Goal: Task Accomplishment & Management: Complete application form

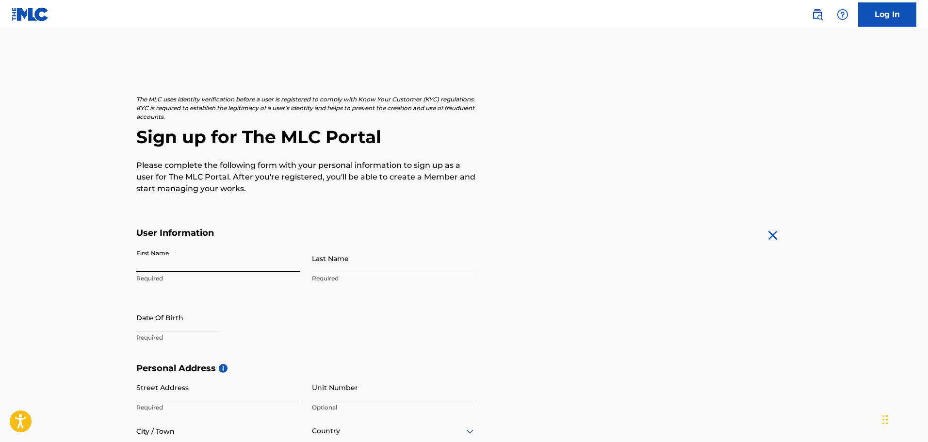
type input "[PERSON_NAME]"
type input "[STREET_ADDRESS]"
type input "Novi"
type input "[GEOGRAPHIC_DATA]"
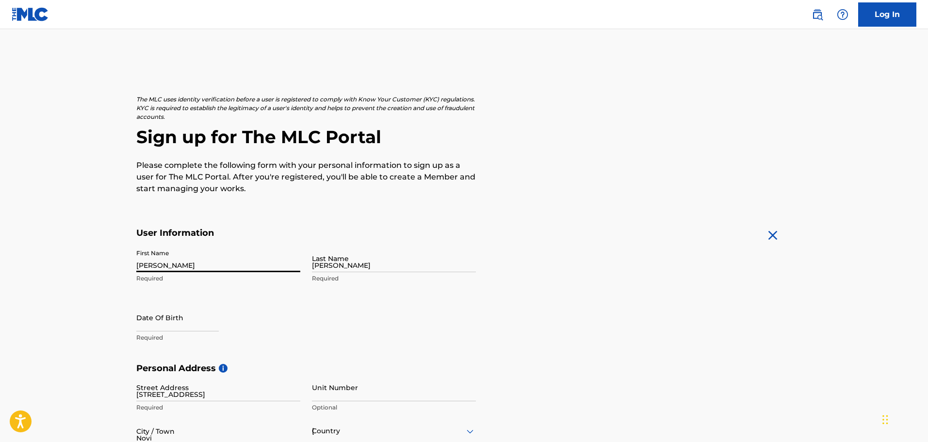
type input "MI"
type input "48375"
type input "1"
type input "248"
type input "8805389"
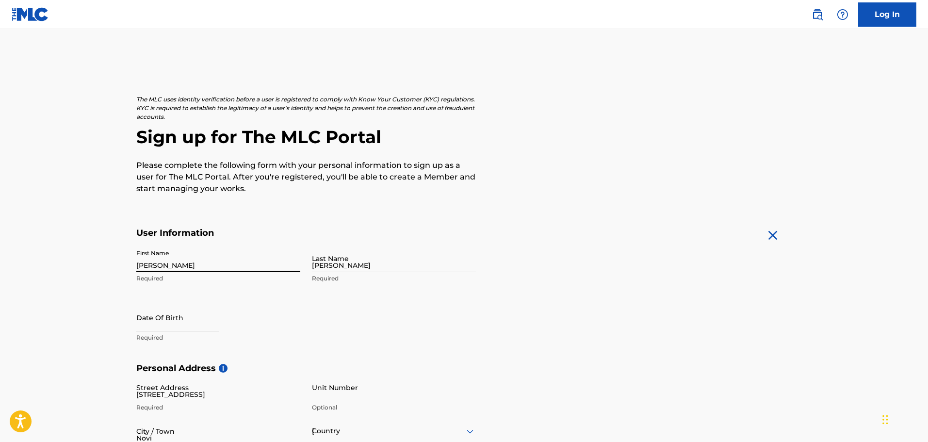
type input "[EMAIL_ADDRESS][DOMAIN_NAME]"
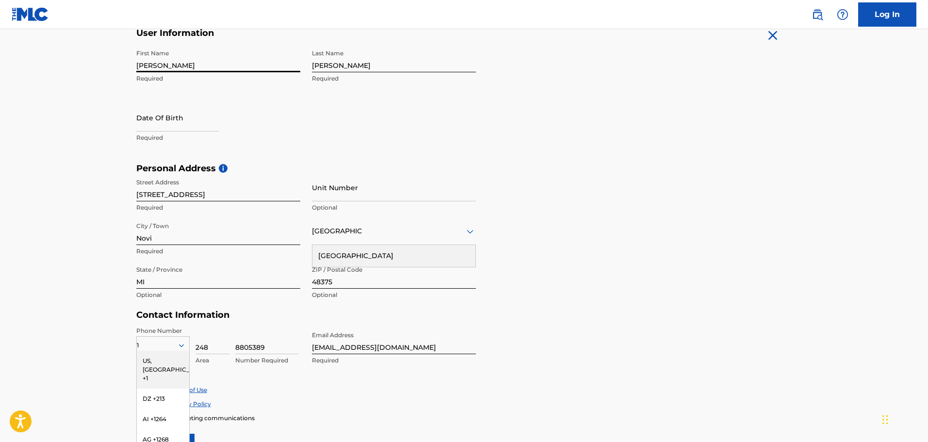
scroll to position [109, 0]
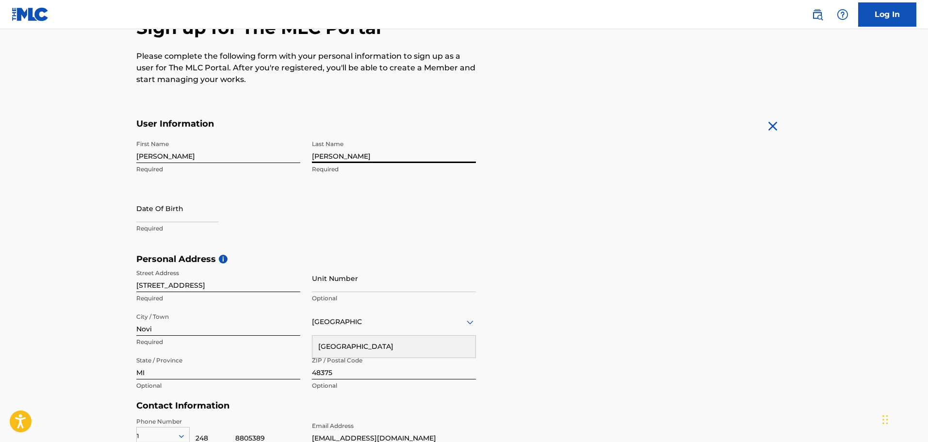
click at [354, 149] on input "Coury" at bounding box center [394, 149] width 164 height 28
type input "[PERSON_NAME] III"
drag, startPoint x: 175, startPoint y: 196, endPoint x: 162, endPoint y: 215, distance: 23.0
click at [165, 208] on div "First Name Edmund Required Last Name Coury III Required Date Of Birth Required" at bounding box center [306, 194] width 340 height 118
click at [162, 215] on input "text" at bounding box center [177, 209] width 82 height 28
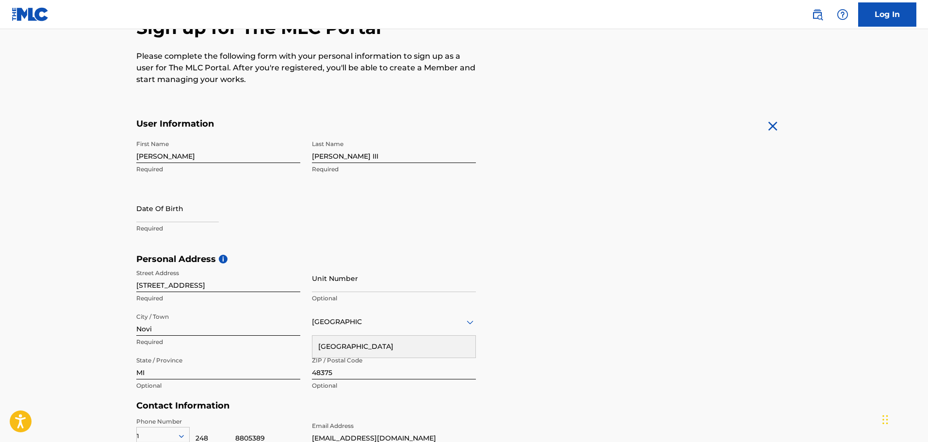
select select "7"
select select "2025"
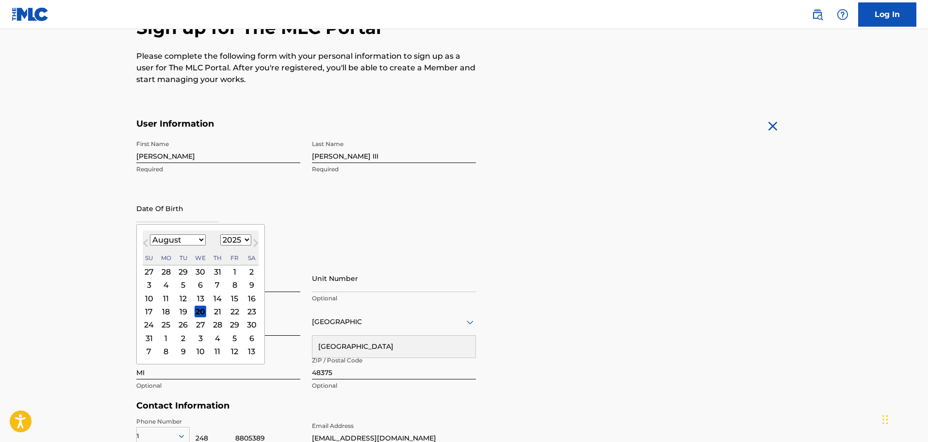
click at [198, 242] on select "January February March April May June July August September October November De…" at bounding box center [178, 239] width 56 height 11
select select "0"
click at [150, 234] on select "January February March April May June July August September October November De…" at bounding box center [178, 239] width 56 height 11
click at [231, 244] on select "1899 1900 1901 1902 1903 1904 1905 1906 1907 1908 1909 1910 1911 1912 1913 1914…" at bounding box center [235, 239] width 31 height 11
select select "1992"
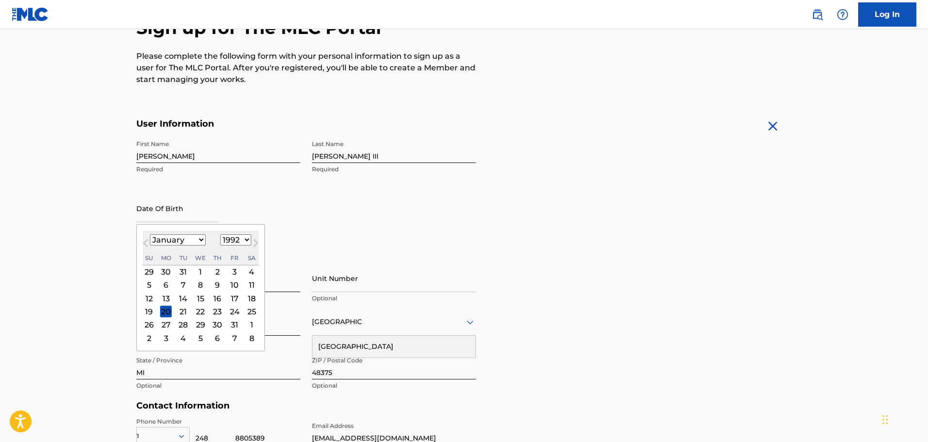
click at [220, 234] on select "1899 1900 1901 1902 1903 1904 1905 1906 1907 1908 1909 1910 1911 1912 1913 1914…" at bounding box center [235, 239] width 31 height 11
click at [150, 324] on div "26" at bounding box center [149, 325] width 12 height 12
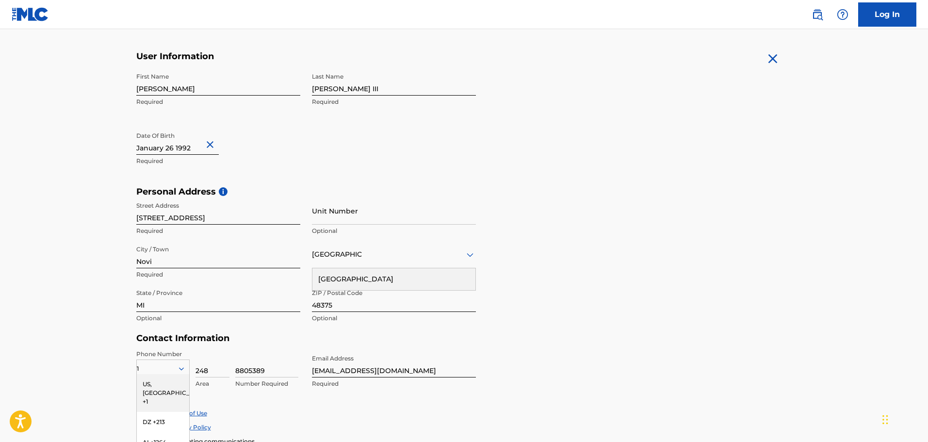
scroll to position [255, 0]
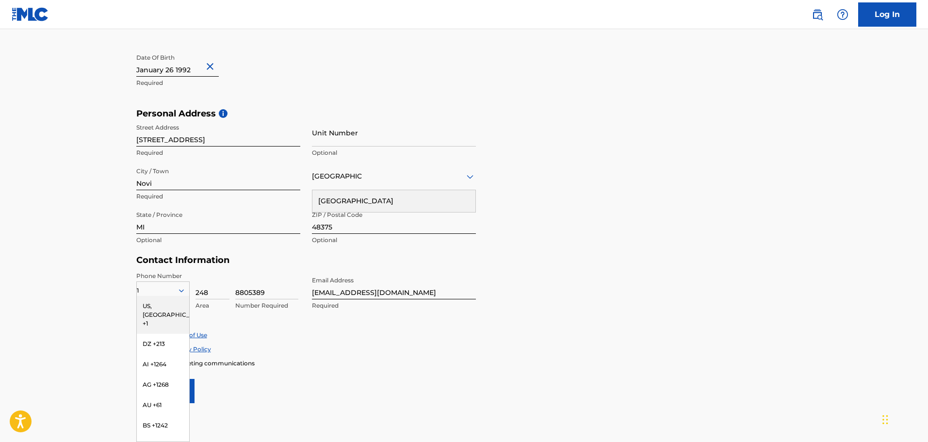
click at [367, 352] on div "Accept Privacy Policy" at bounding box center [464, 349] width 656 height 8
click at [66, 277] on main "The MLC uses identity verification before a user is registered to comply with K…" at bounding box center [464, 115] width 928 height 683
click at [508, 363] on div "Enroll in marketing communications" at bounding box center [464, 363] width 656 height 8
click at [181, 307] on div "US, CA +1" at bounding box center [163, 315] width 52 height 38
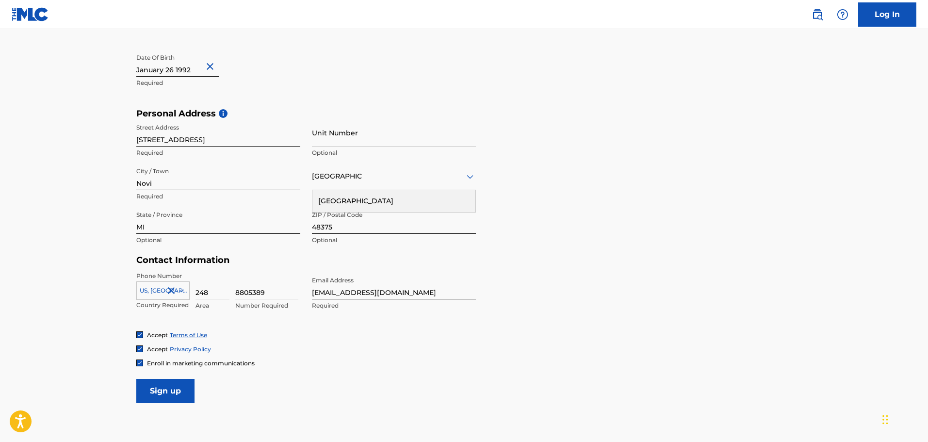
click at [173, 390] on input "Sign up" at bounding box center [165, 391] width 58 height 24
click at [390, 180] on div "United States" at bounding box center [394, 176] width 164 height 12
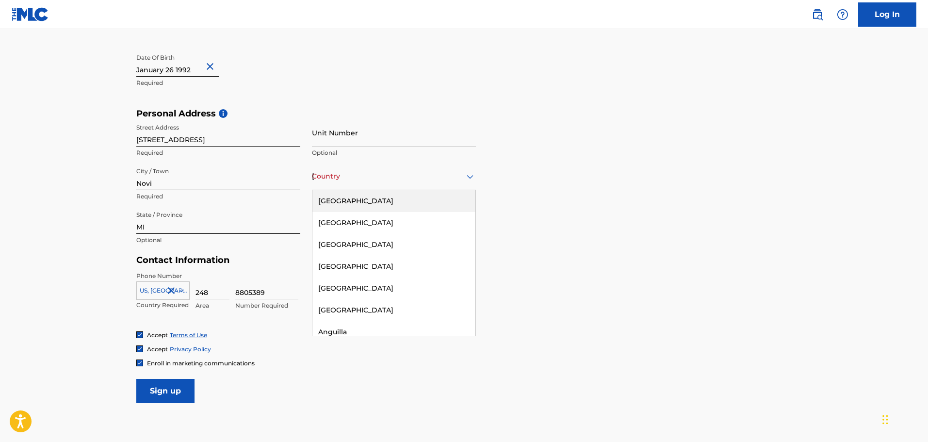
click at [391, 206] on div "United States" at bounding box center [393, 201] width 163 height 22
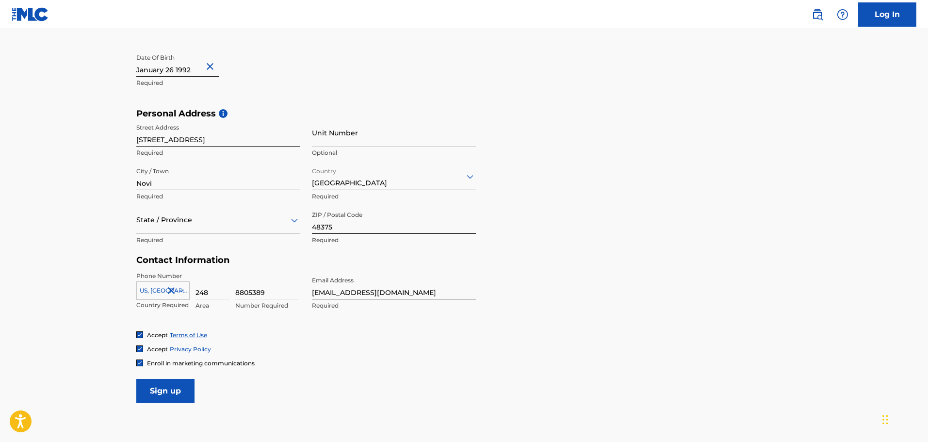
click at [155, 397] on input "Sign up" at bounding box center [165, 391] width 58 height 24
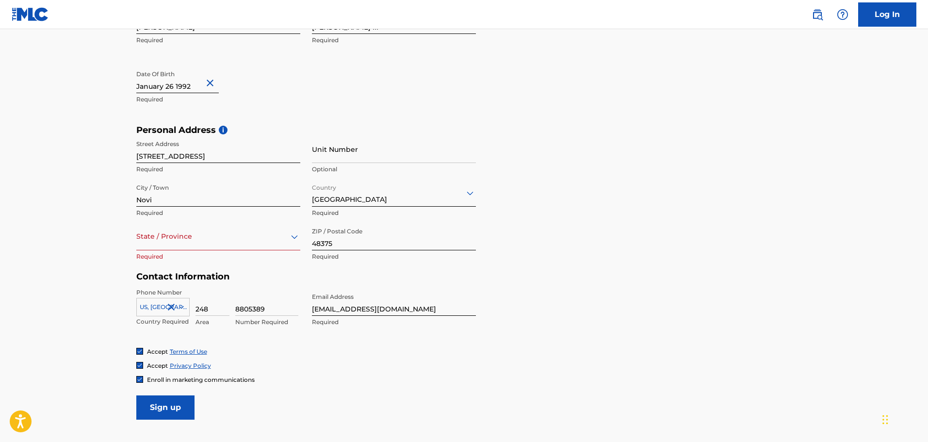
scroll to position [243, 0]
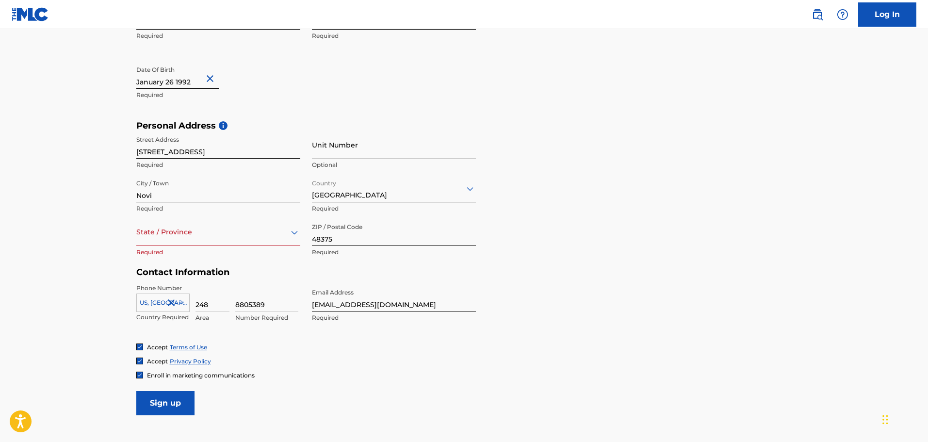
click at [163, 236] on div at bounding box center [218, 232] width 164 height 12
type input "mich"
click at [174, 409] on input "Sign up" at bounding box center [165, 403] width 58 height 24
click at [206, 242] on div "State / Province" at bounding box center [218, 232] width 164 height 28
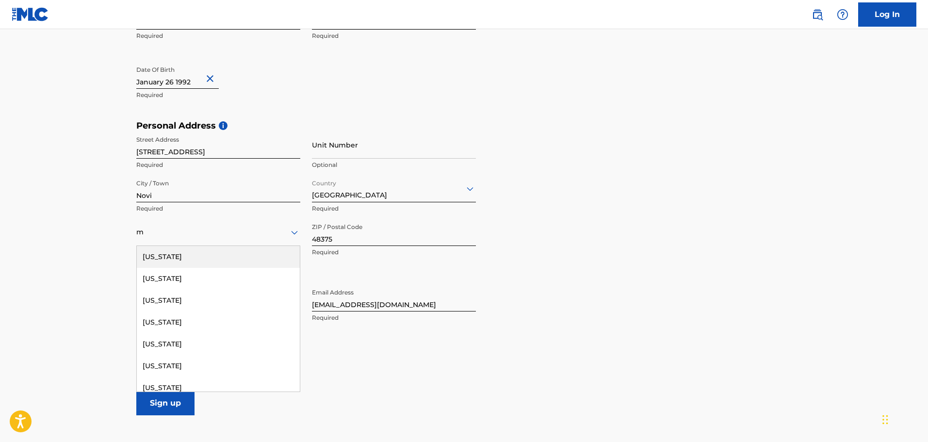
type input "mi"
click at [141, 262] on div "Michigan" at bounding box center [218, 257] width 163 height 22
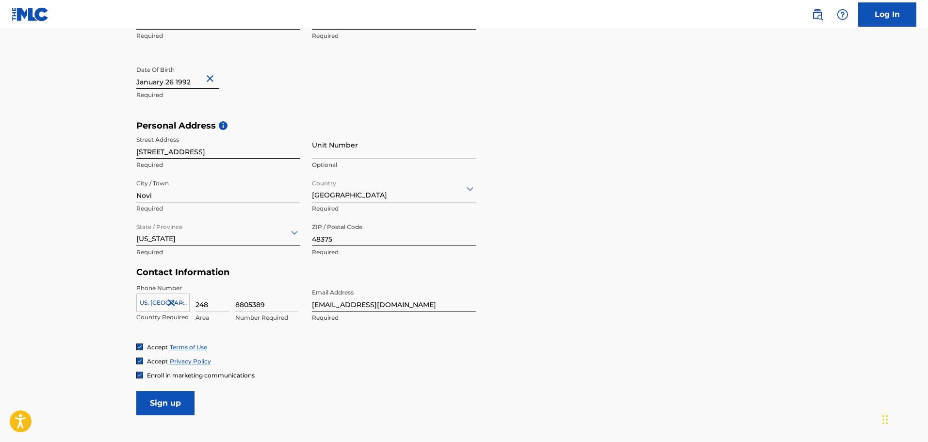
drag, startPoint x: 175, startPoint y: 390, endPoint x: 176, endPoint y: 407, distance: 17.5
click at [174, 396] on form "User Information First Name Edmund Required Last Name Coury III Required Date O…" at bounding box center [464, 200] width 656 height 430
click at [176, 407] on input "Sign up" at bounding box center [165, 403] width 58 height 24
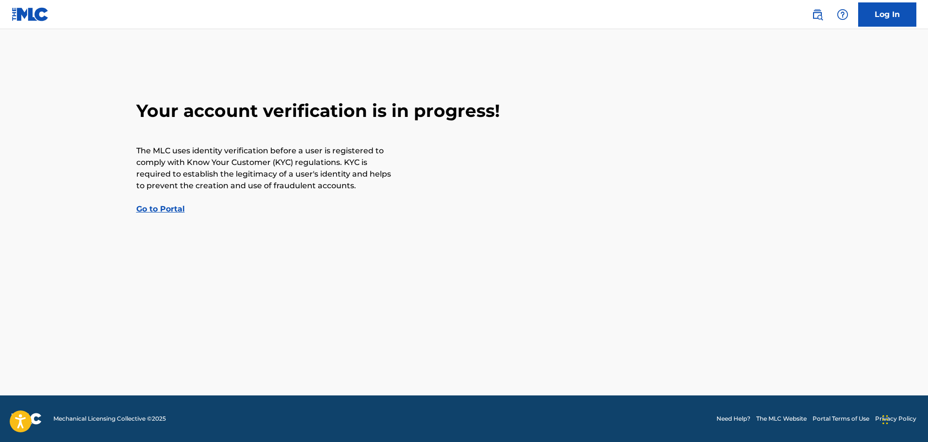
click at [163, 208] on link "Go to Portal" at bounding box center [160, 208] width 49 height 9
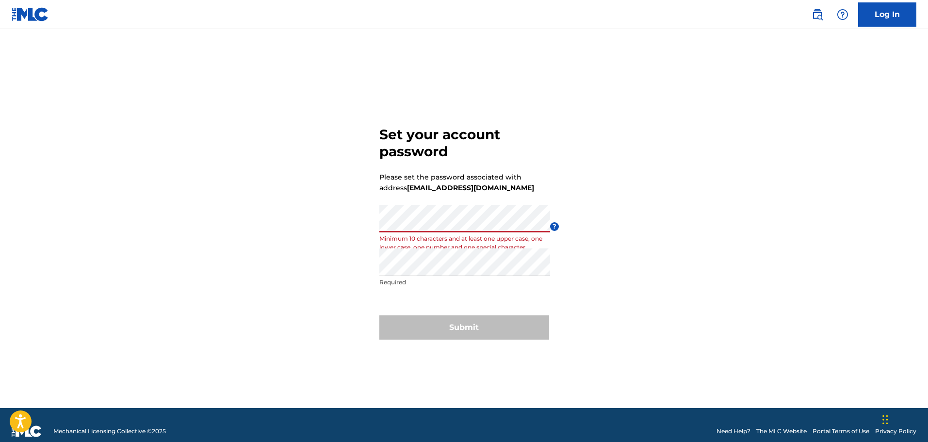
click at [295, 235] on div "Set your account password Please set the password associated with address ed3co…" at bounding box center [464, 230] width 679 height 355
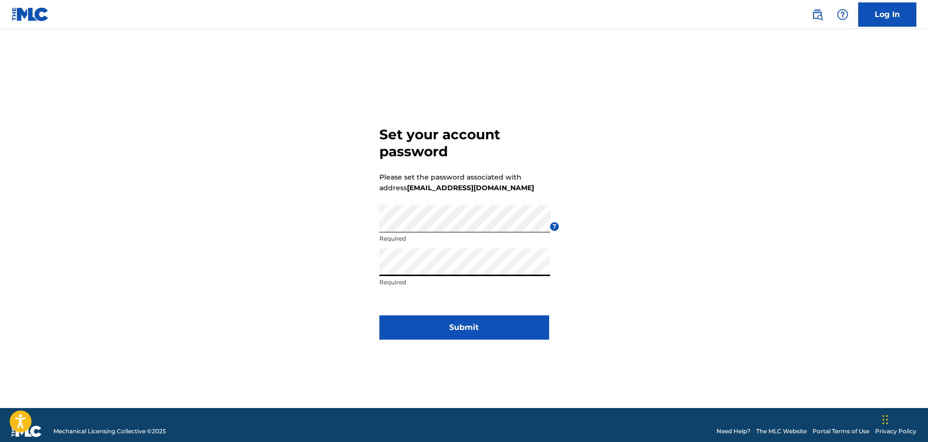
click at [422, 339] on button "Submit" at bounding box center [464, 327] width 170 height 24
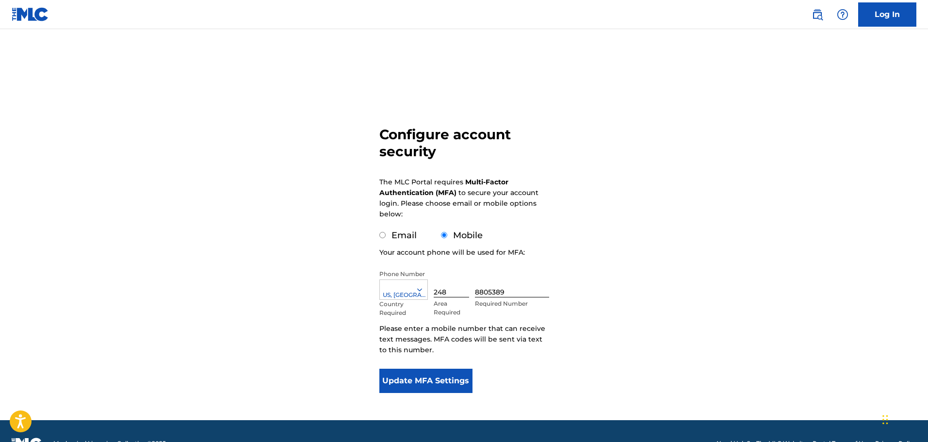
click at [395, 285] on div at bounding box center [404, 289] width 48 height 11
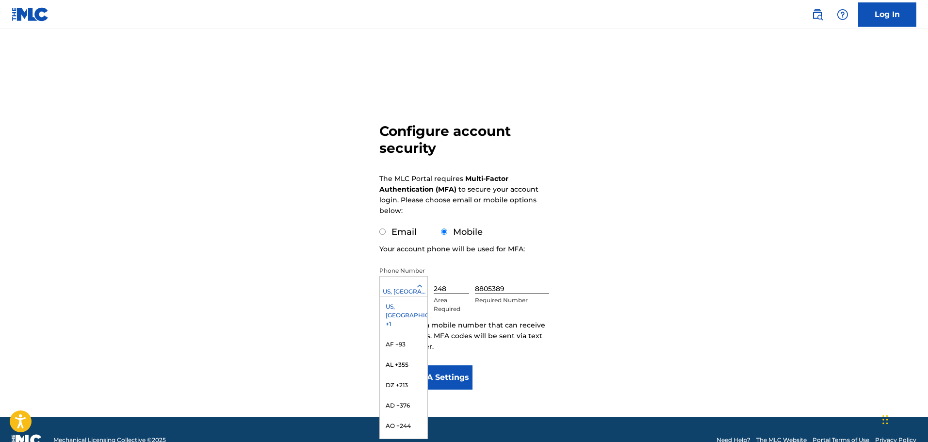
scroll to position [4, 0]
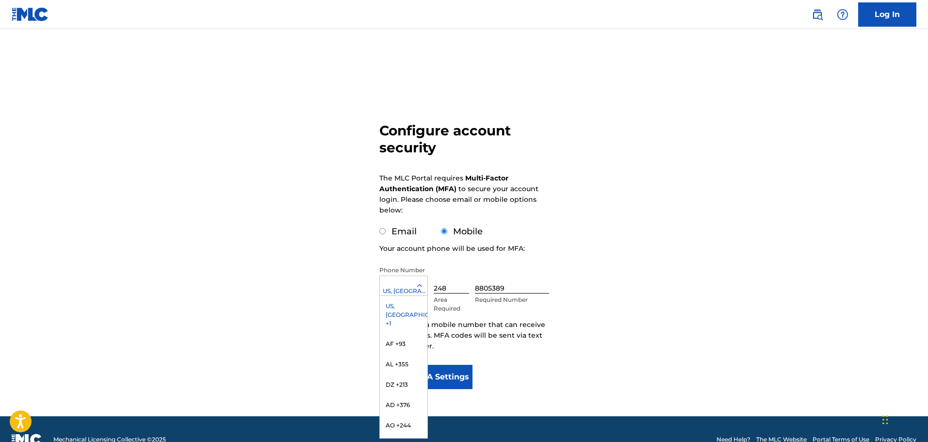
click at [393, 299] on div "US, CA +1" at bounding box center [404, 315] width 48 height 38
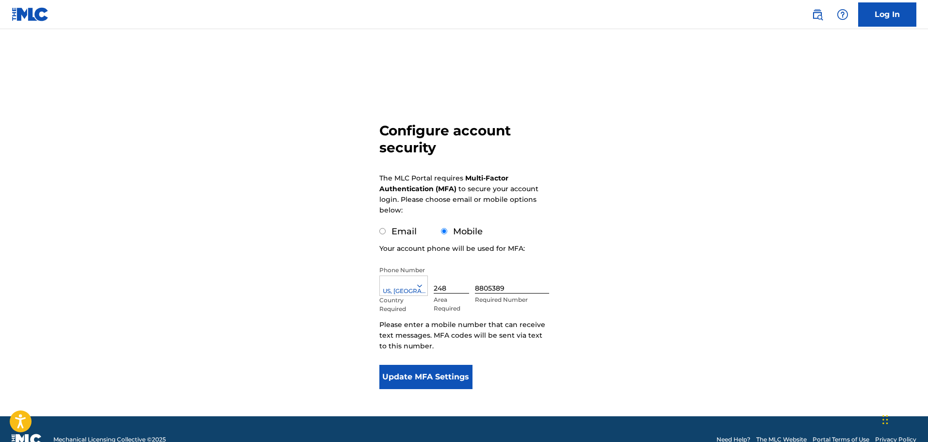
click at [396, 294] on div "US, CA +1" at bounding box center [404, 291] width 48 height 9
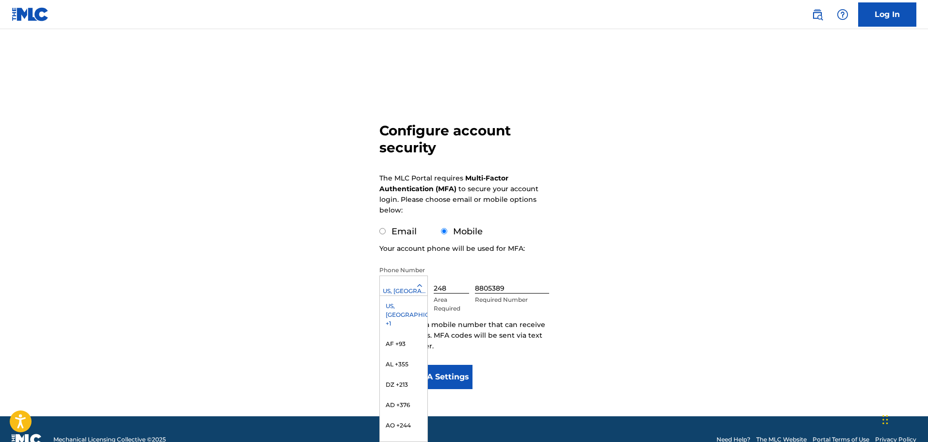
click at [399, 307] on div "US, CA +1" at bounding box center [404, 315] width 48 height 38
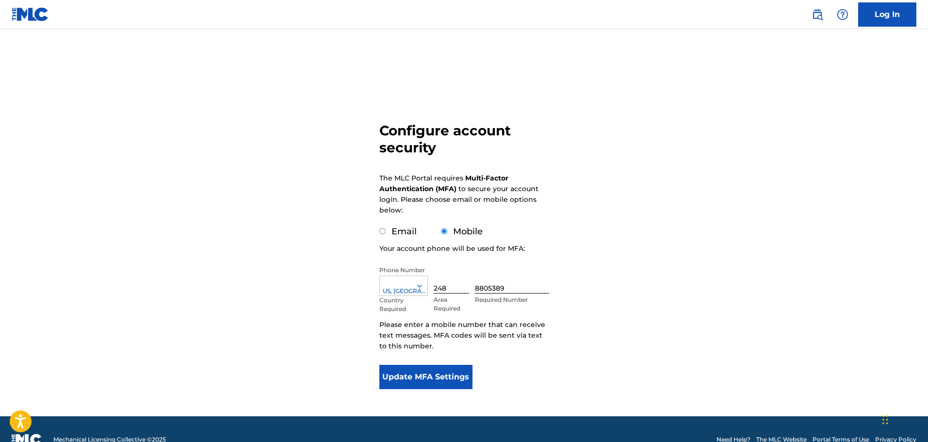
click at [415, 376] on button "Update MFA Settings" at bounding box center [426, 377] width 94 height 24
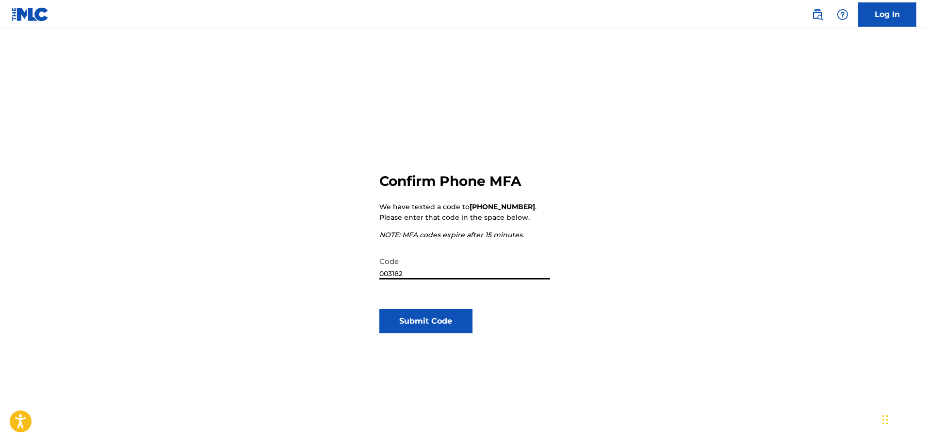
type input "003182"
click at [422, 316] on button "Submit Code" at bounding box center [426, 321] width 94 height 24
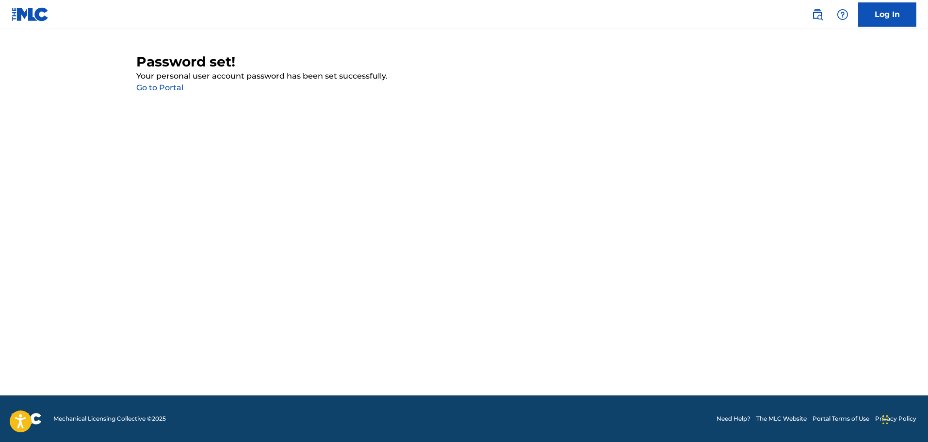
click at [163, 90] on link "Go to Portal" at bounding box center [159, 87] width 47 height 9
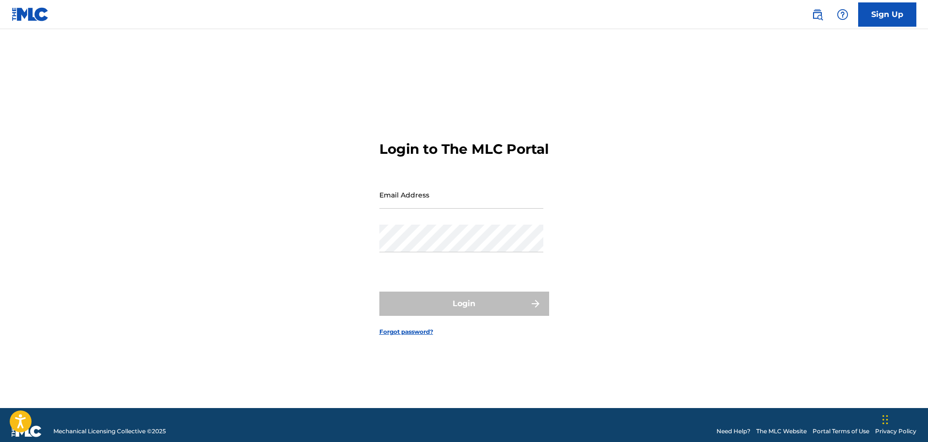
click at [461, 209] on input "Email Address" at bounding box center [461, 195] width 164 height 28
type input "[EMAIL_ADDRESS][DOMAIN_NAME]"
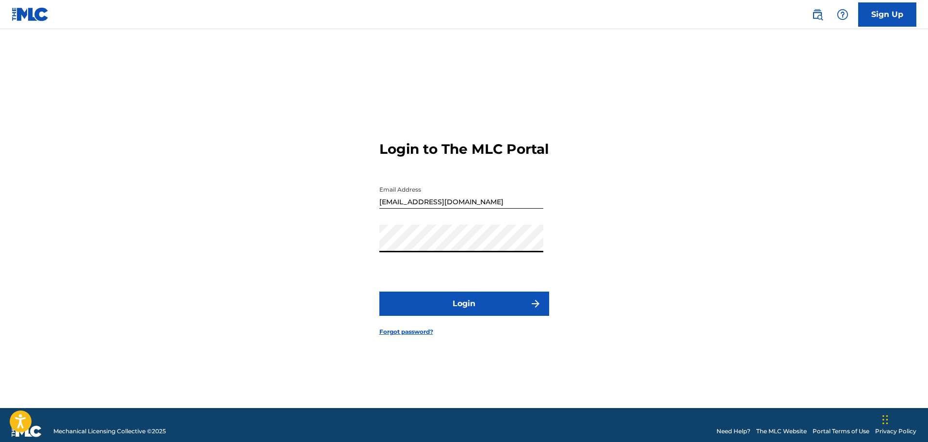
click at [379, 292] on button "Login" at bounding box center [464, 304] width 170 height 24
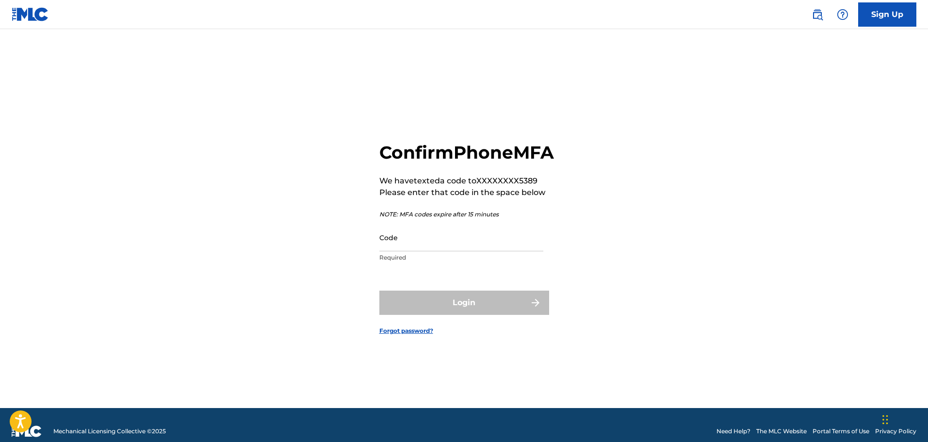
click at [435, 251] on input "Code" at bounding box center [461, 238] width 164 height 28
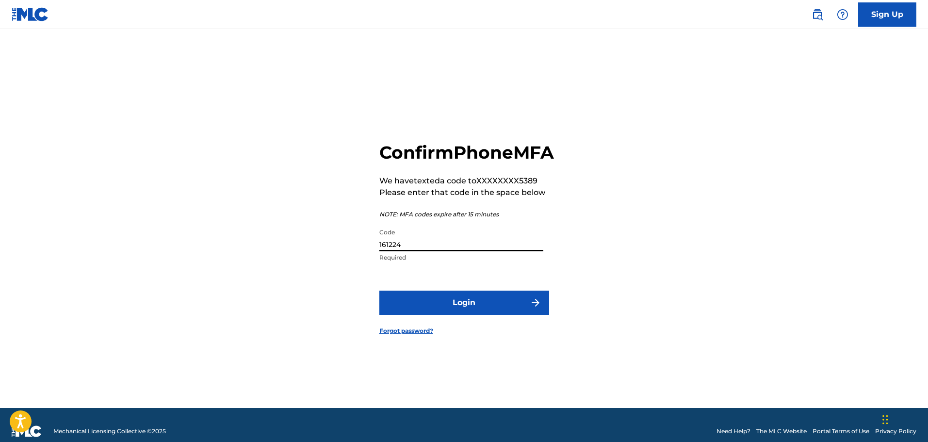
type input "161224"
click at [379, 291] on button "Login" at bounding box center [464, 303] width 170 height 24
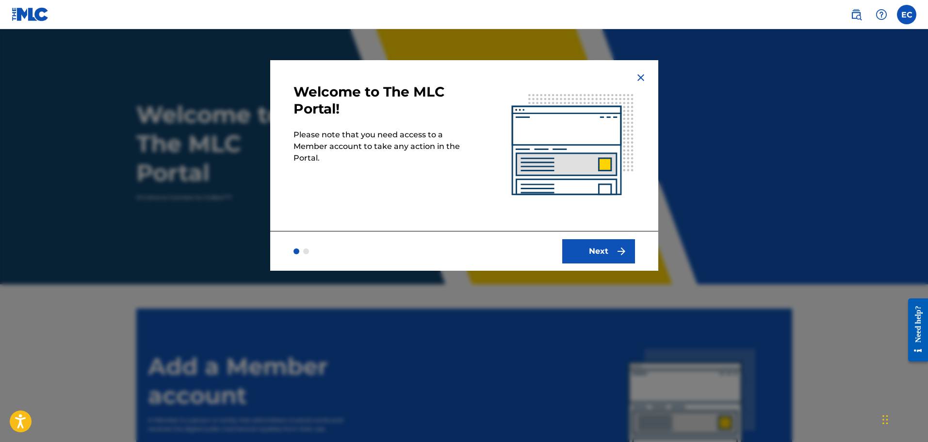
click at [590, 249] on button "Next" at bounding box center [598, 251] width 73 height 24
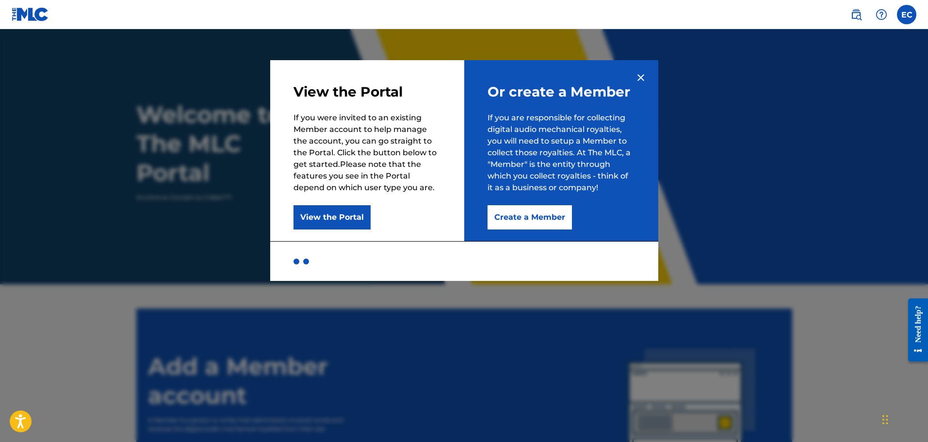
click at [524, 216] on button "Create a Member" at bounding box center [530, 217] width 84 height 24
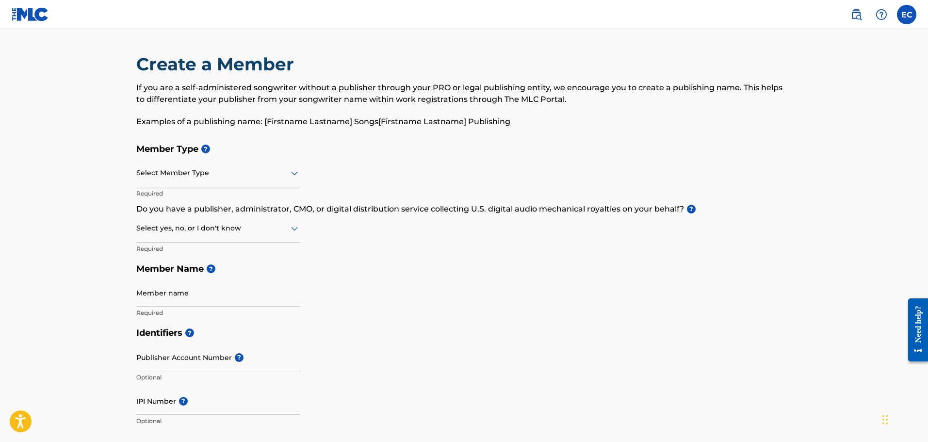
click at [226, 168] on div at bounding box center [218, 173] width 164 height 12
